Goal: Transaction & Acquisition: Register for event/course

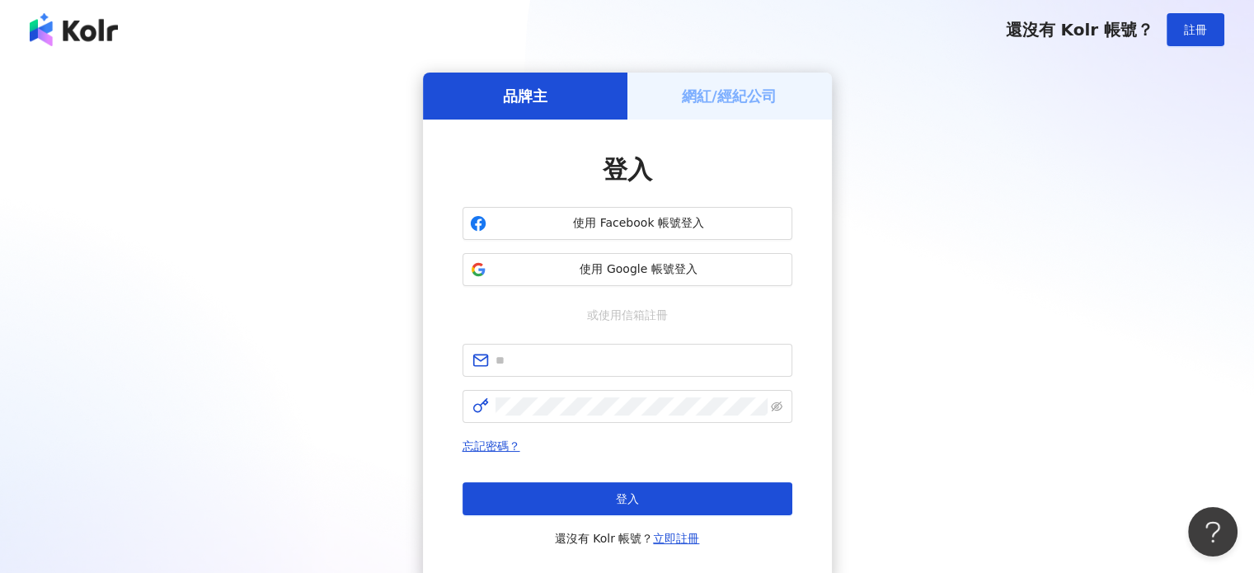
click at [595, 206] on div "登入 使用 Facebook 帳號登入 使用 Google 帳號登入 或使用信箱註冊 忘記密碼？ 登入 還沒有 Kolr 帳號？ 立即註冊" at bounding box center [627, 350] width 330 height 396
click at [598, 220] on span "使用 Facebook 帳號登入" at bounding box center [639, 223] width 292 height 16
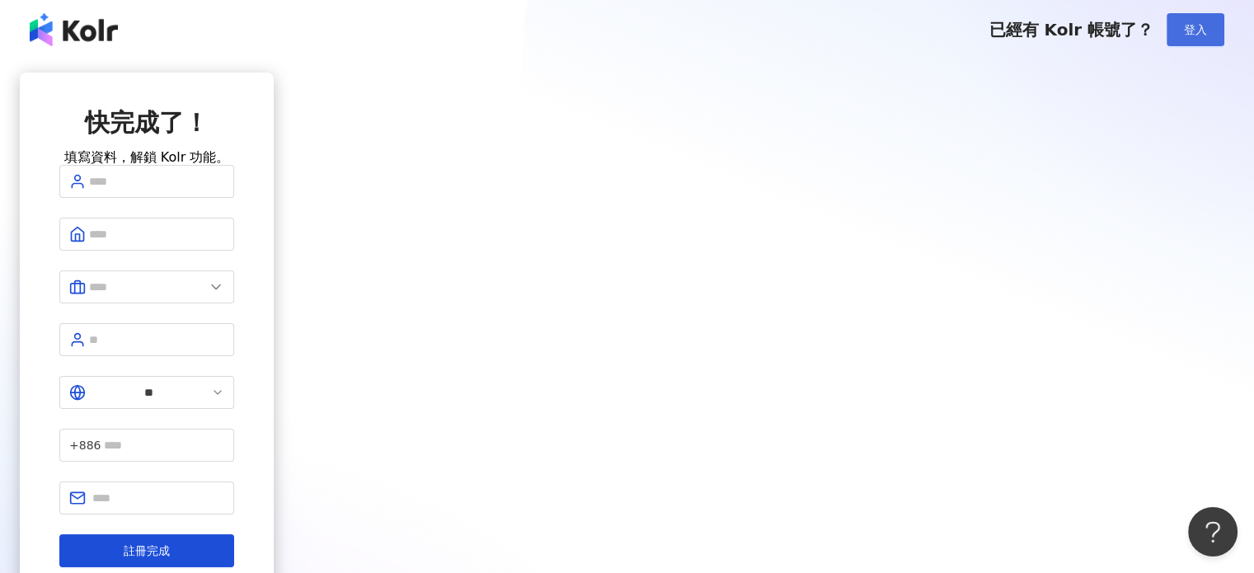
click at [1180, 39] on button "登入" at bounding box center [1195, 29] width 58 height 33
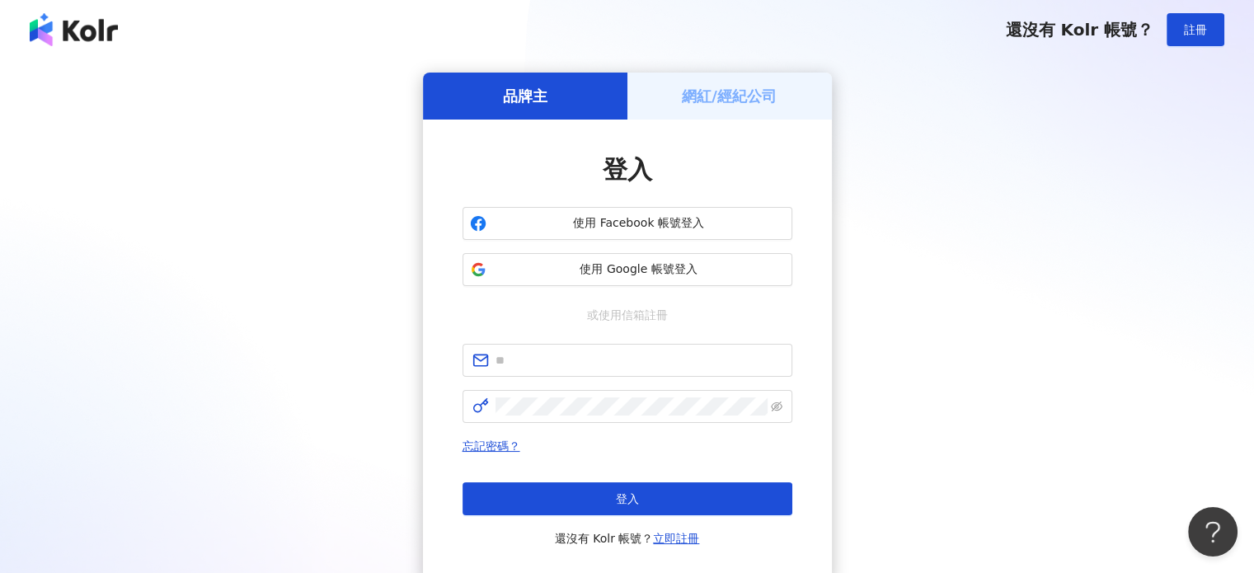
click at [740, 87] on h5 "網紅/經紀公司" at bounding box center [729, 96] width 95 height 21
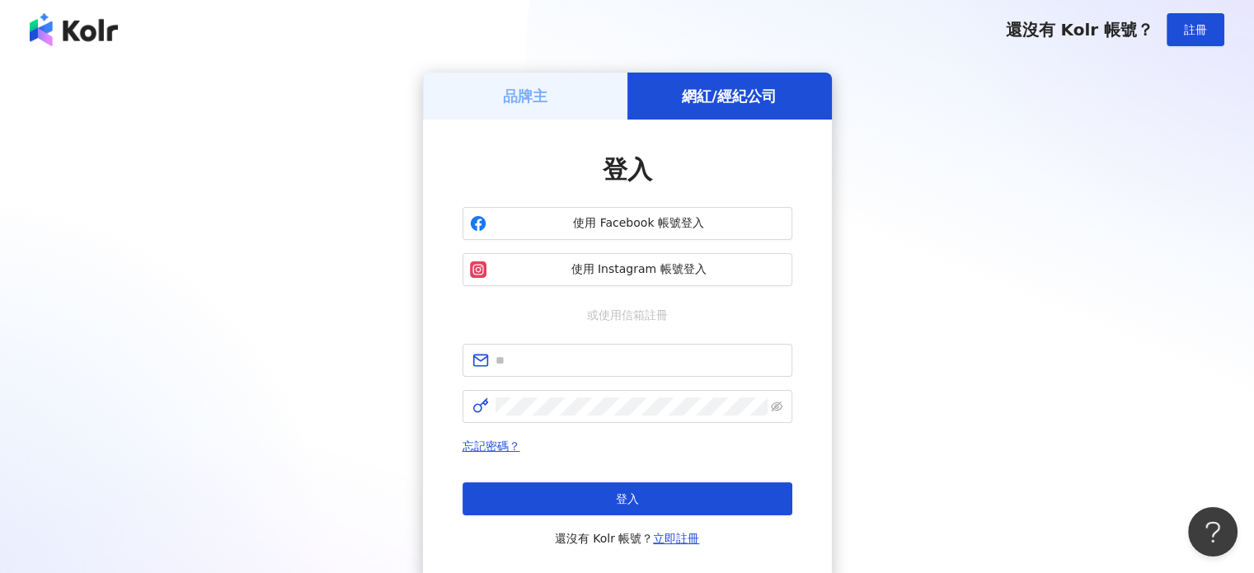
drag, startPoint x: 560, startPoint y: 97, endPoint x: 734, endPoint y: 91, distance: 174.0
click at [734, 91] on div "品牌主 網紅/經紀公司" at bounding box center [627, 96] width 409 height 47
click at [649, 274] on span "使用 Instagram 帳號登入" at bounding box center [639, 269] width 292 height 16
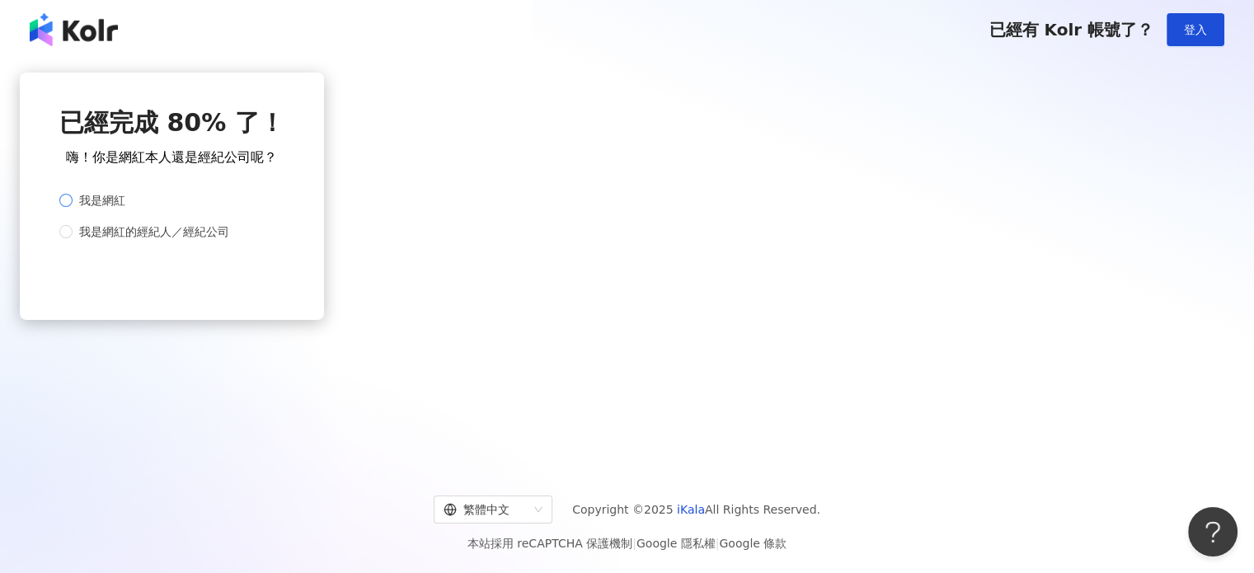
click at [132, 209] on span "我是網紅" at bounding box center [102, 200] width 59 height 18
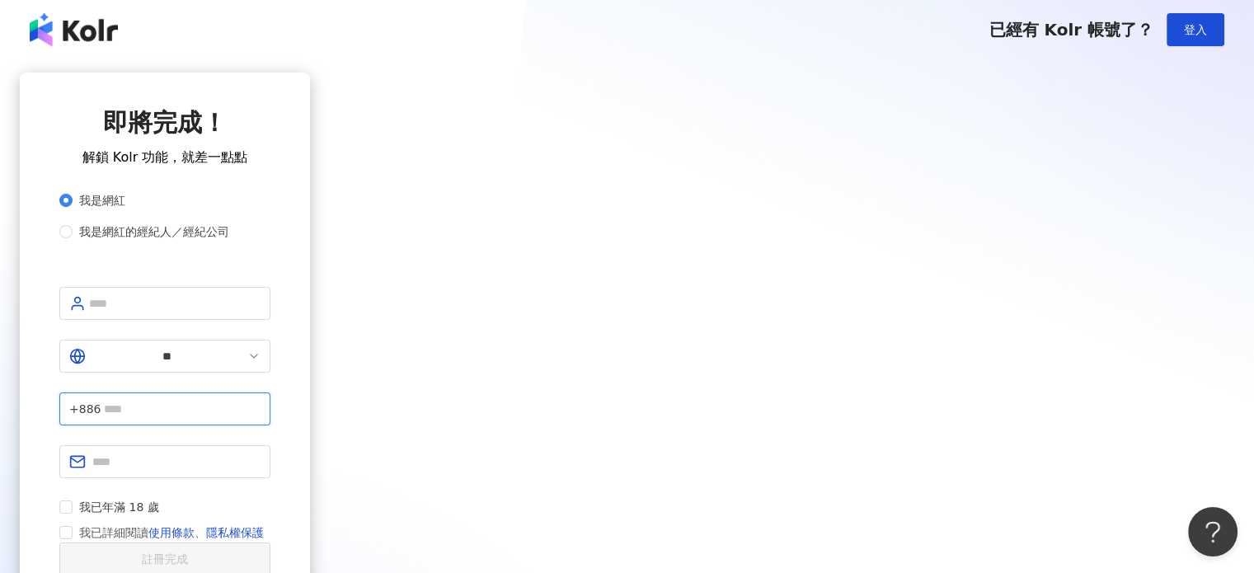
drag, startPoint x: 601, startPoint y: 397, endPoint x: 594, endPoint y: 391, distance: 9.3
click at [260, 400] on input "text" at bounding box center [182, 409] width 157 height 18
type input "*********"
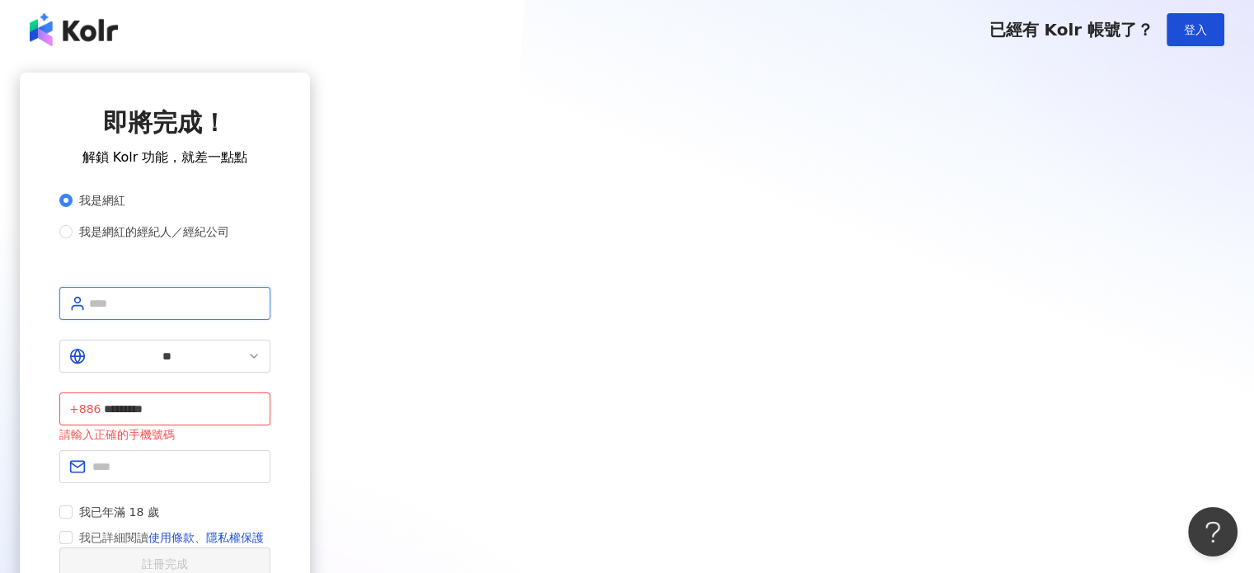
click at [260, 312] on input "text" at bounding box center [174, 303] width 171 height 18
type input "**"
click at [260, 457] on input "text" at bounding box center [176, 466] width 168 height 18
type input "**********"
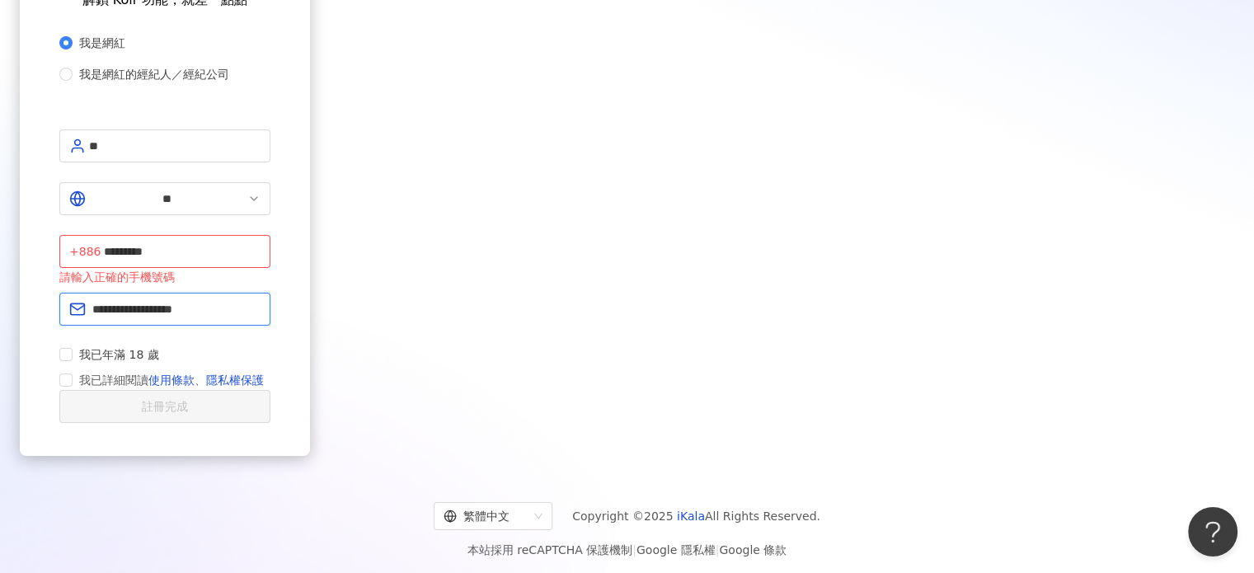
scroll to position [158, 0]
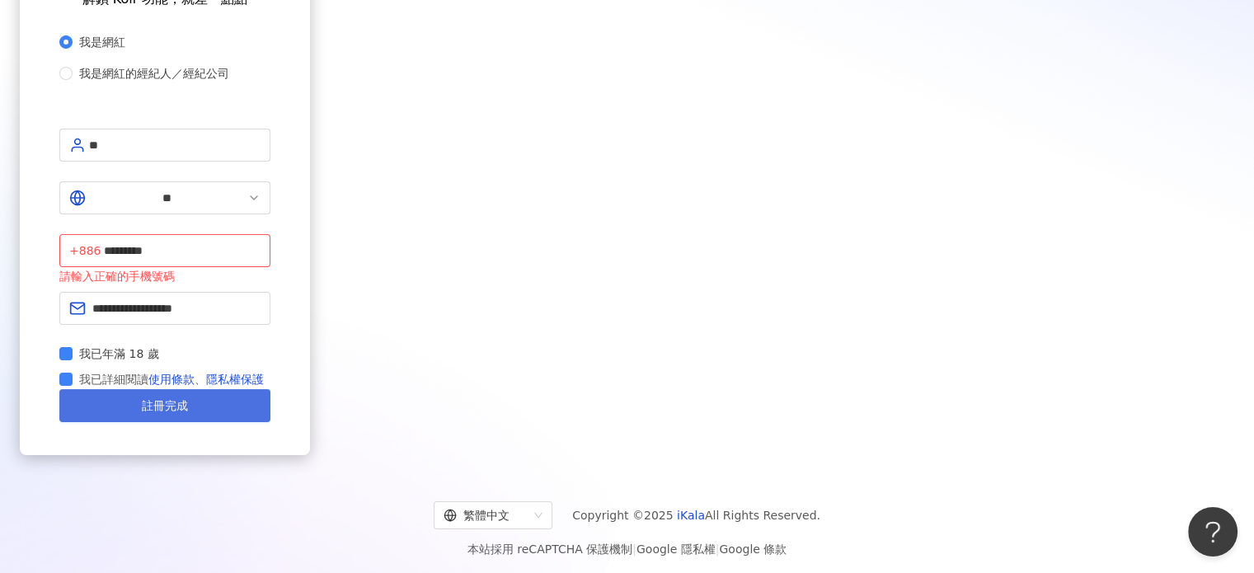
click at [188, 399] on span "註冊完成" at bounding box center [165, 405] width 46 height 13
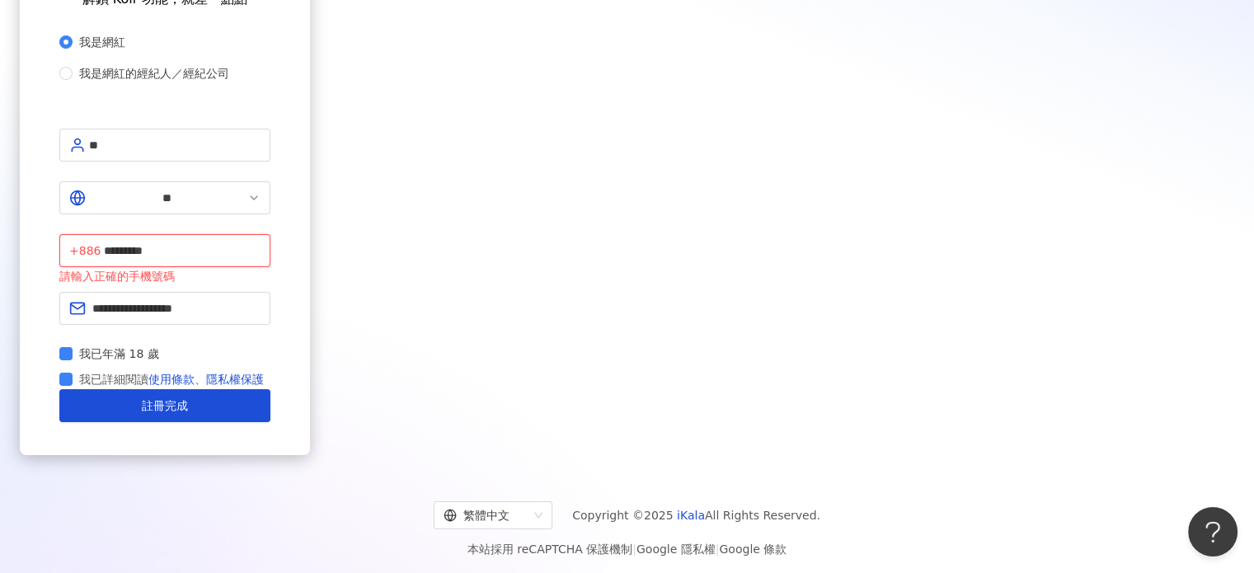
click at [260, 242] on input "*********" at bounding box center [182, 251] width 157 height 18
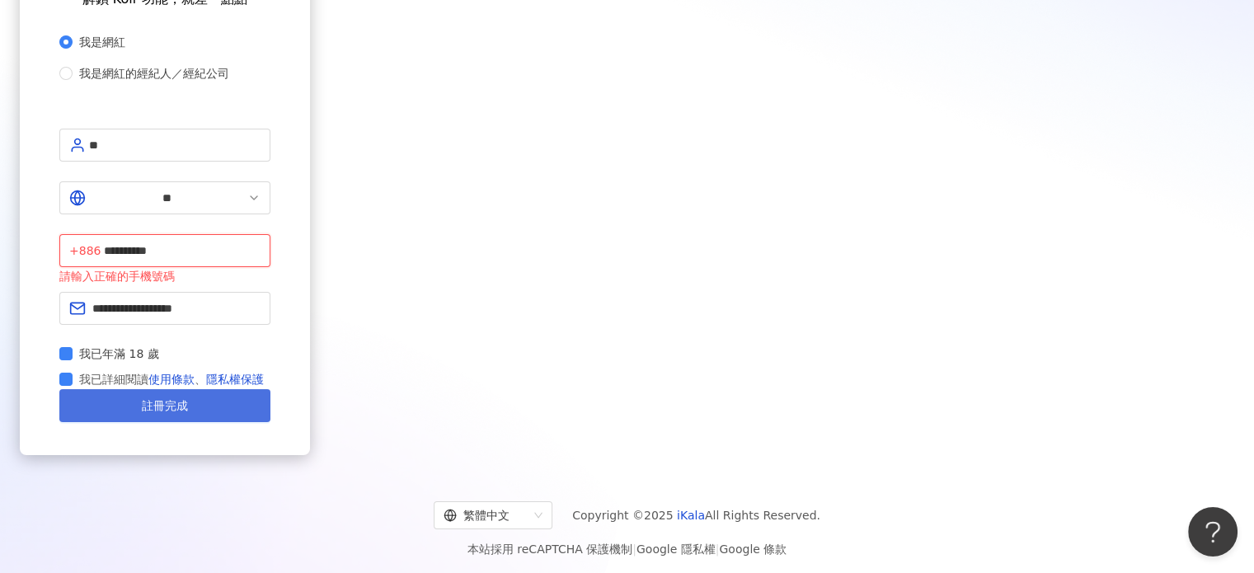
type input "**********"
click at [270, 392] on button "註冊完成" at bounding box center [164, 405] width 211 height 33
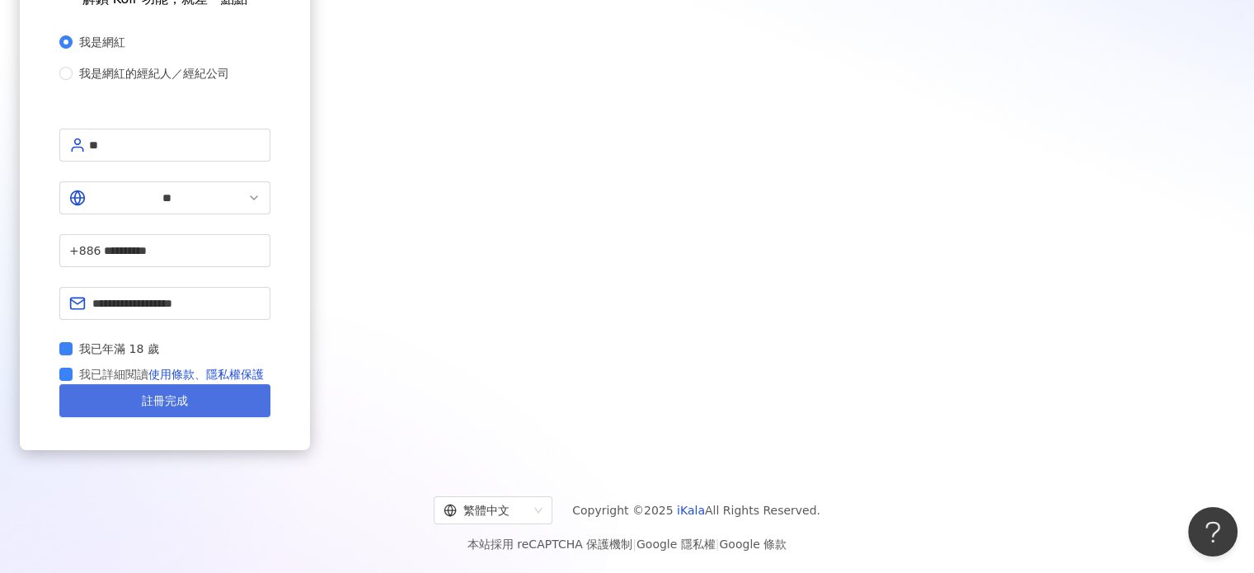
scroll to position [152, 0]
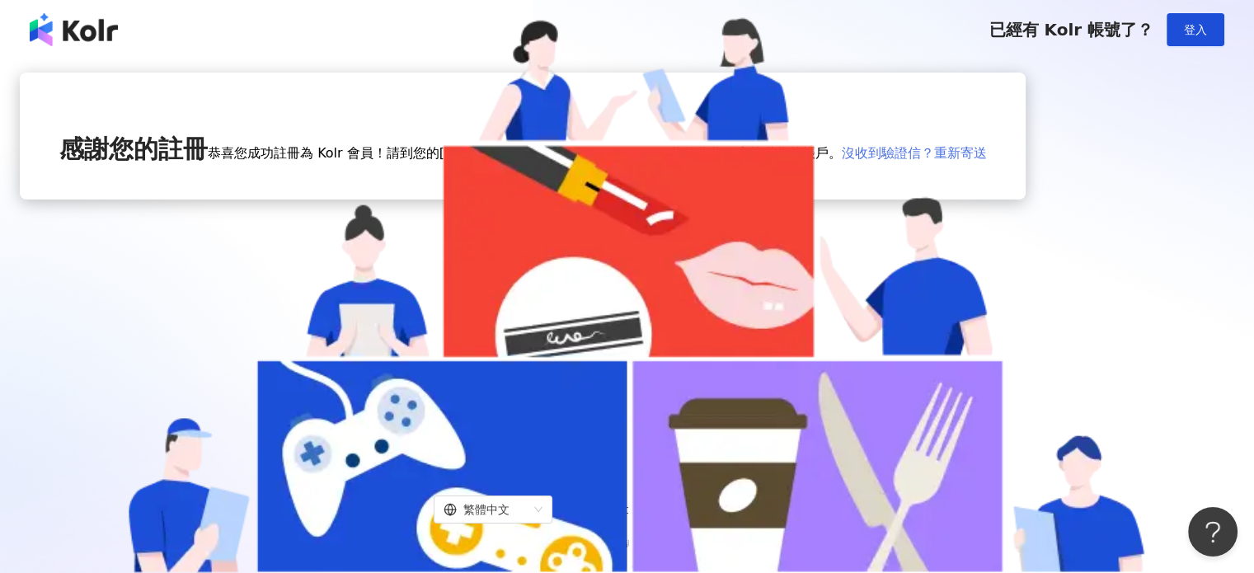
click at [841, 161] on link "沒收到驗證信？重新寄送" at bounding box center [913, 153] width 145 height 16
click at [1180, 33] on button "登入" at bounding box center [1195, 29] width 58 height 33
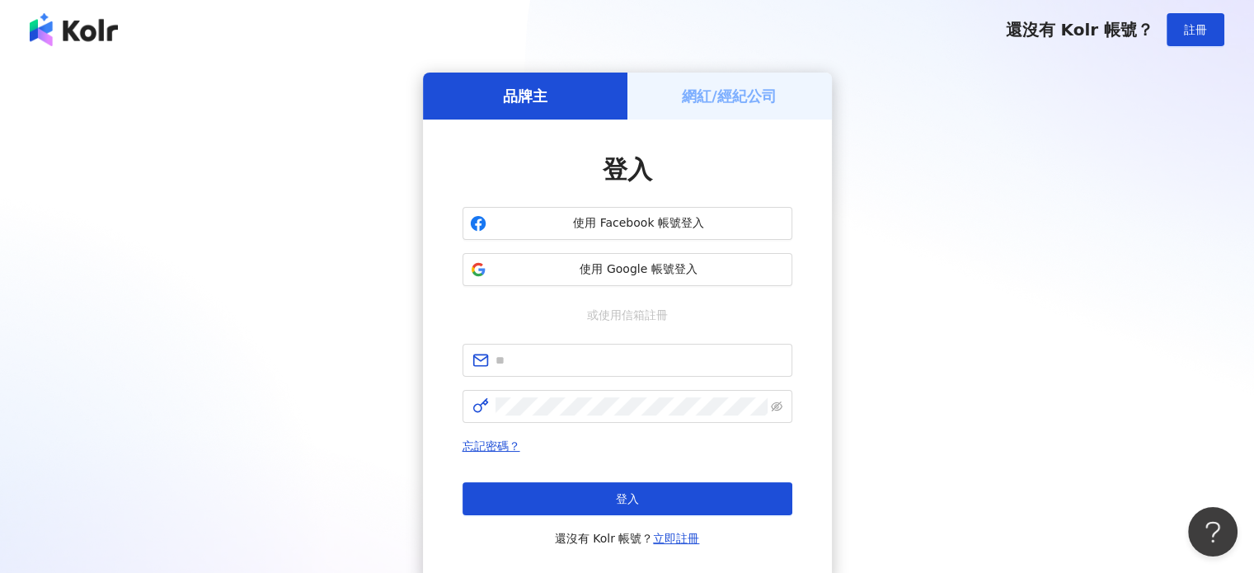
click at [723, 105] on h5 "網紅/經紀公司" at bounding box center [729, 96] width 95 height 21
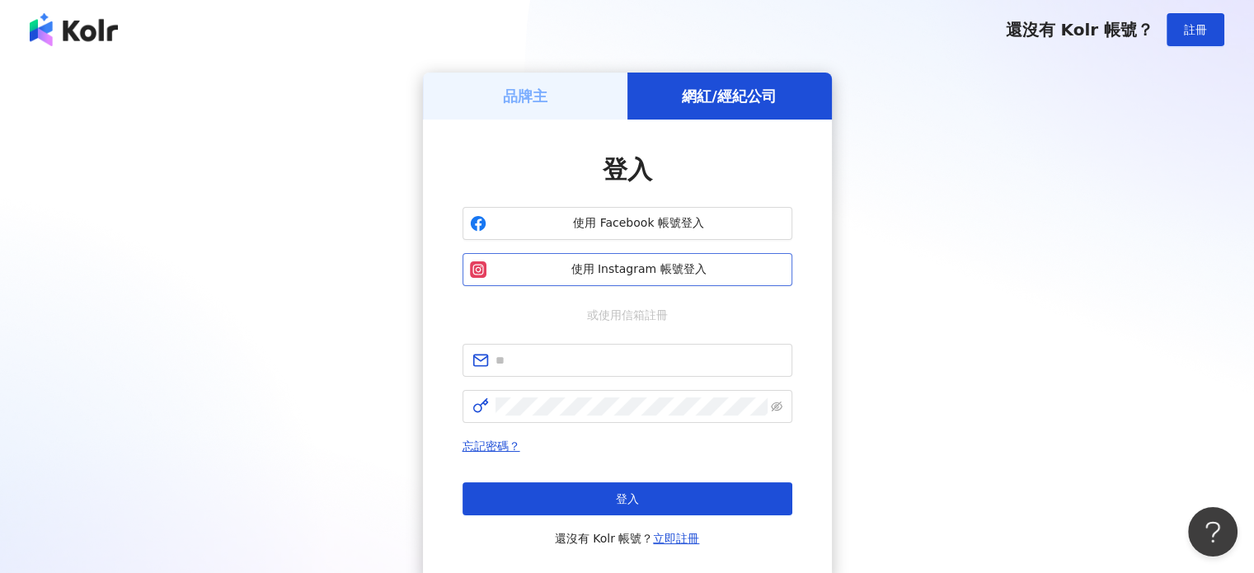
click at [613, 276] on span "使用 Instagram 帳號登入" at bounding box center [639, 269] width 292 height 16
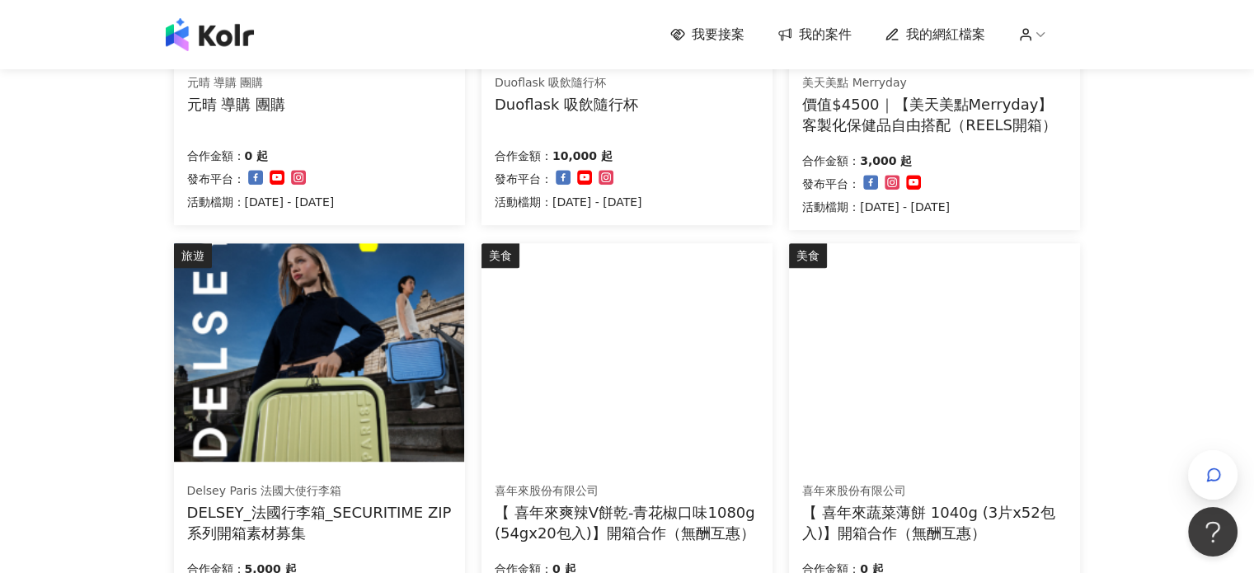
scroll to position [1197, 0]
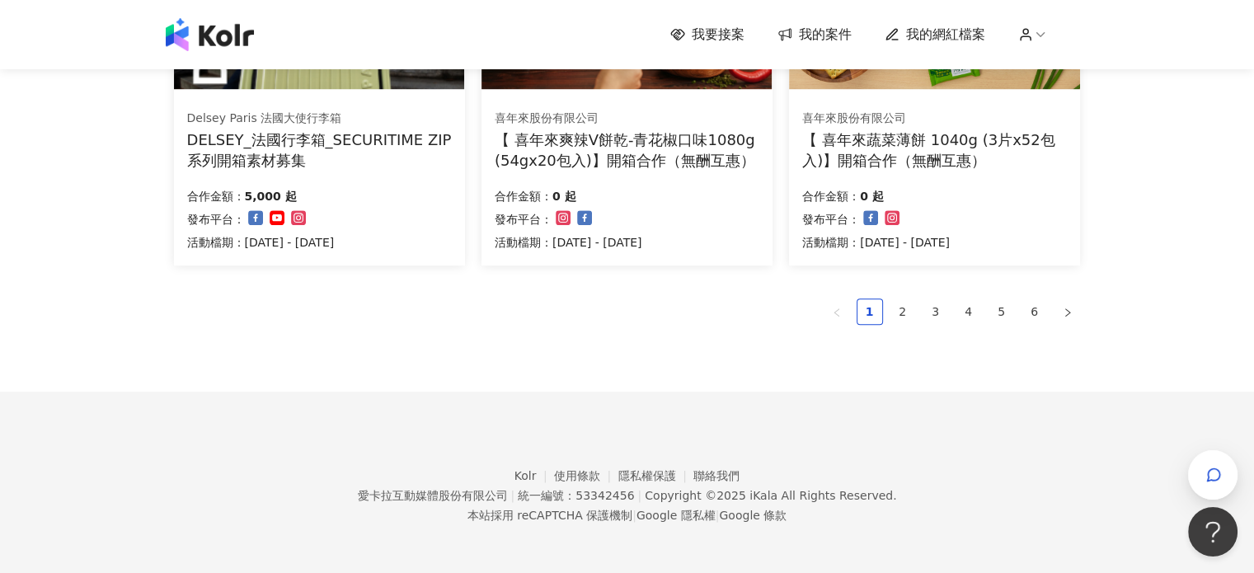
click at [766, 313] on ul "1 2 3 4 5 6" at bounding box center [627, 311] width 907 height 26
